Goal: Task Accomplishment & Management: Manage account settings

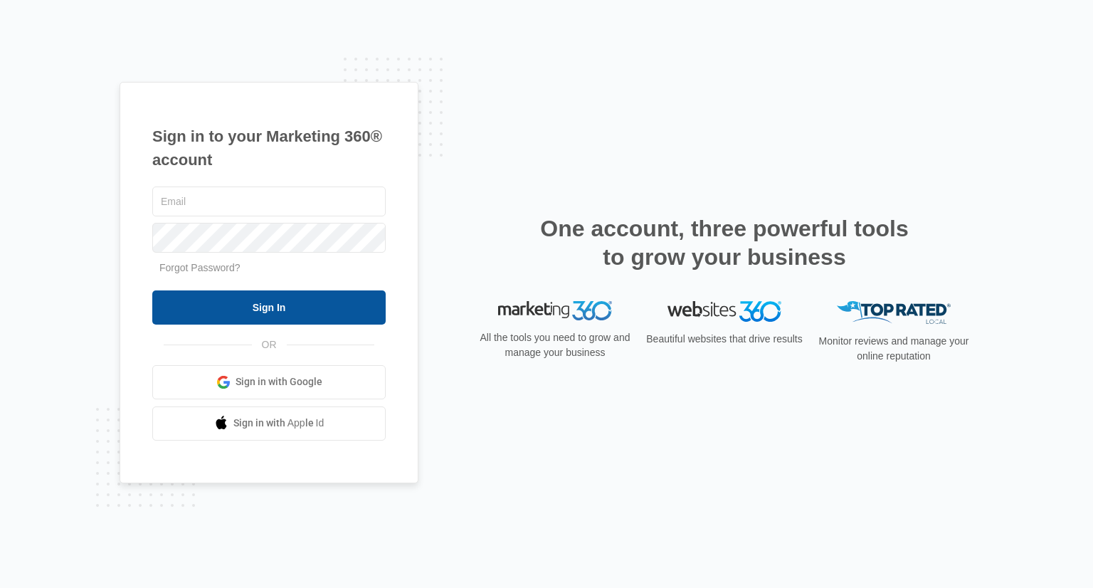
type input "[EMAIL_ADDRESS][DOMAIN_NAME]"
click at [303, 315] on input "Sign In" at bounding box center [268, 307] width 233 height 34
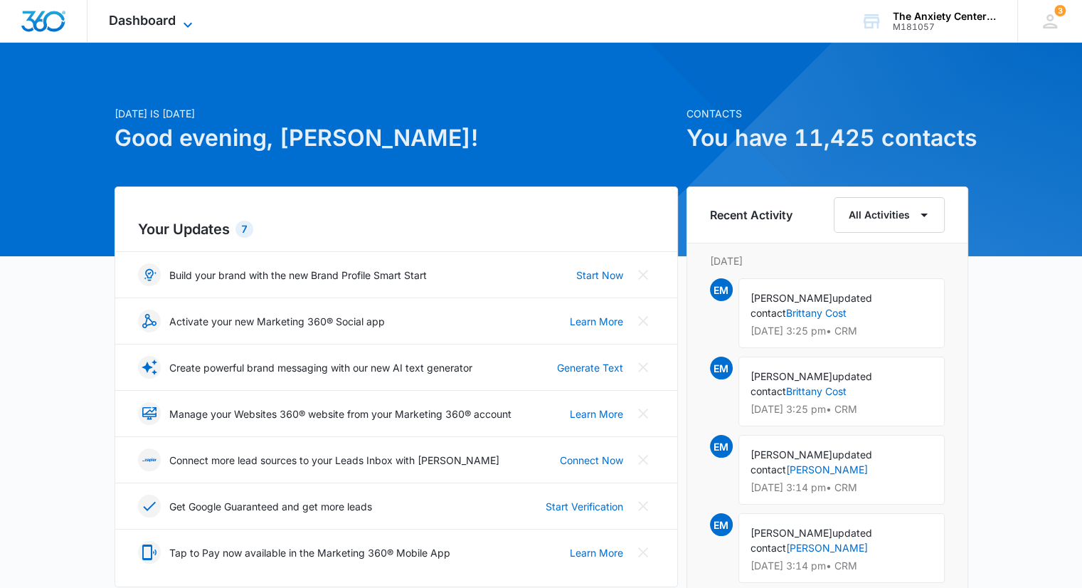
click at [159, 19] on span "Dashboard" at bounding box center [142, 20] width 67 height 15
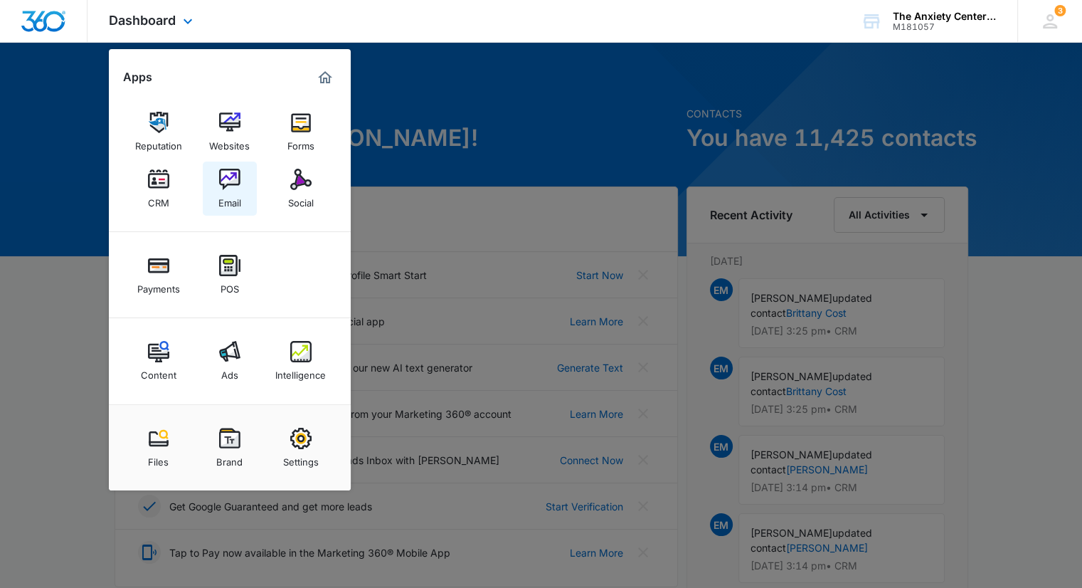
click at [233, 188] on img at bounding box center [229, 179] width 21 height 21
